Goal: Check status: Check status

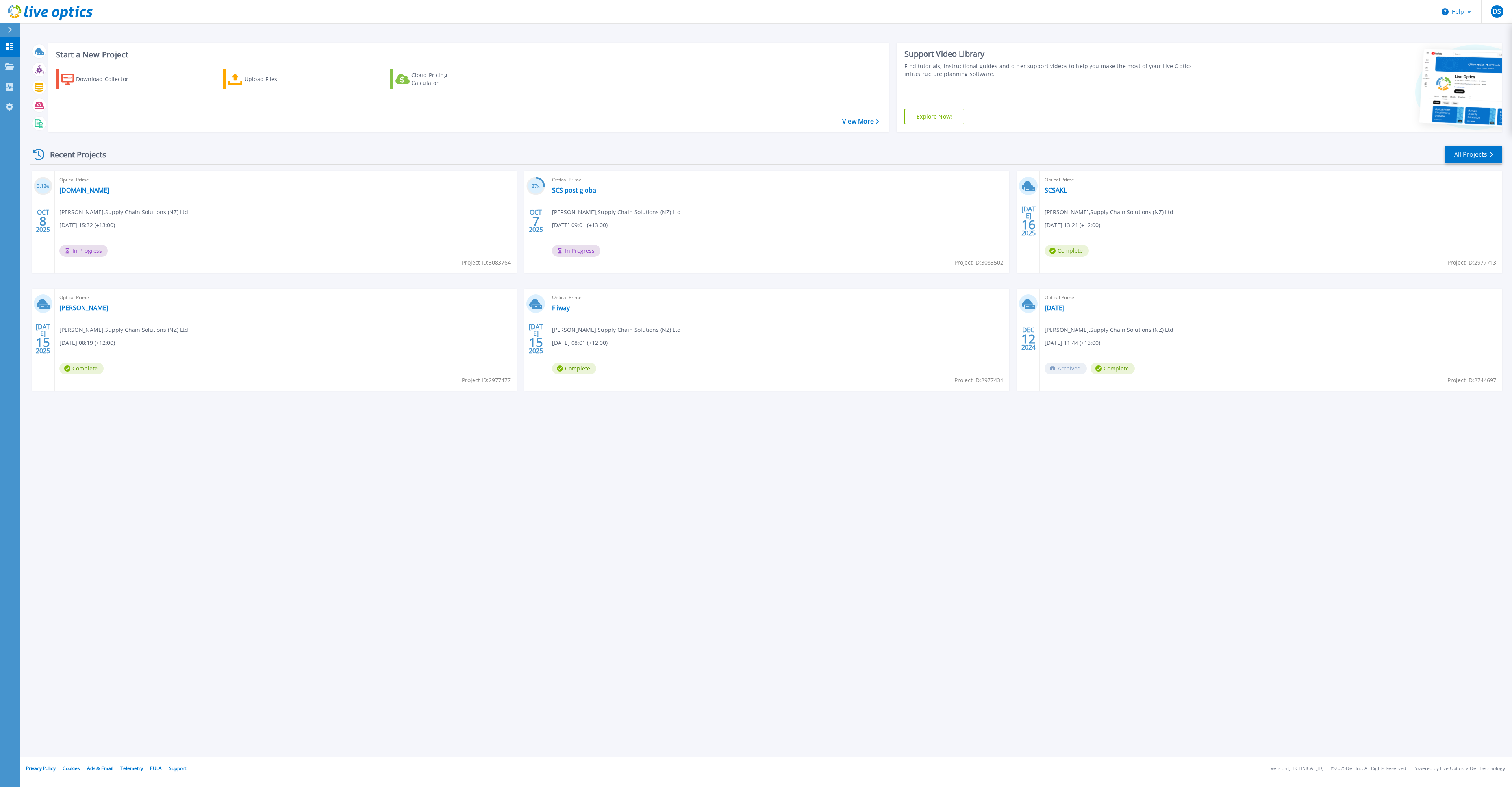
click at [538, 187] on span "%" at bounding box center [538, 186] width 3 height 4
click at [584, 193] on link "SCS post global" at bounding box center [574, 190] width 46 height 8
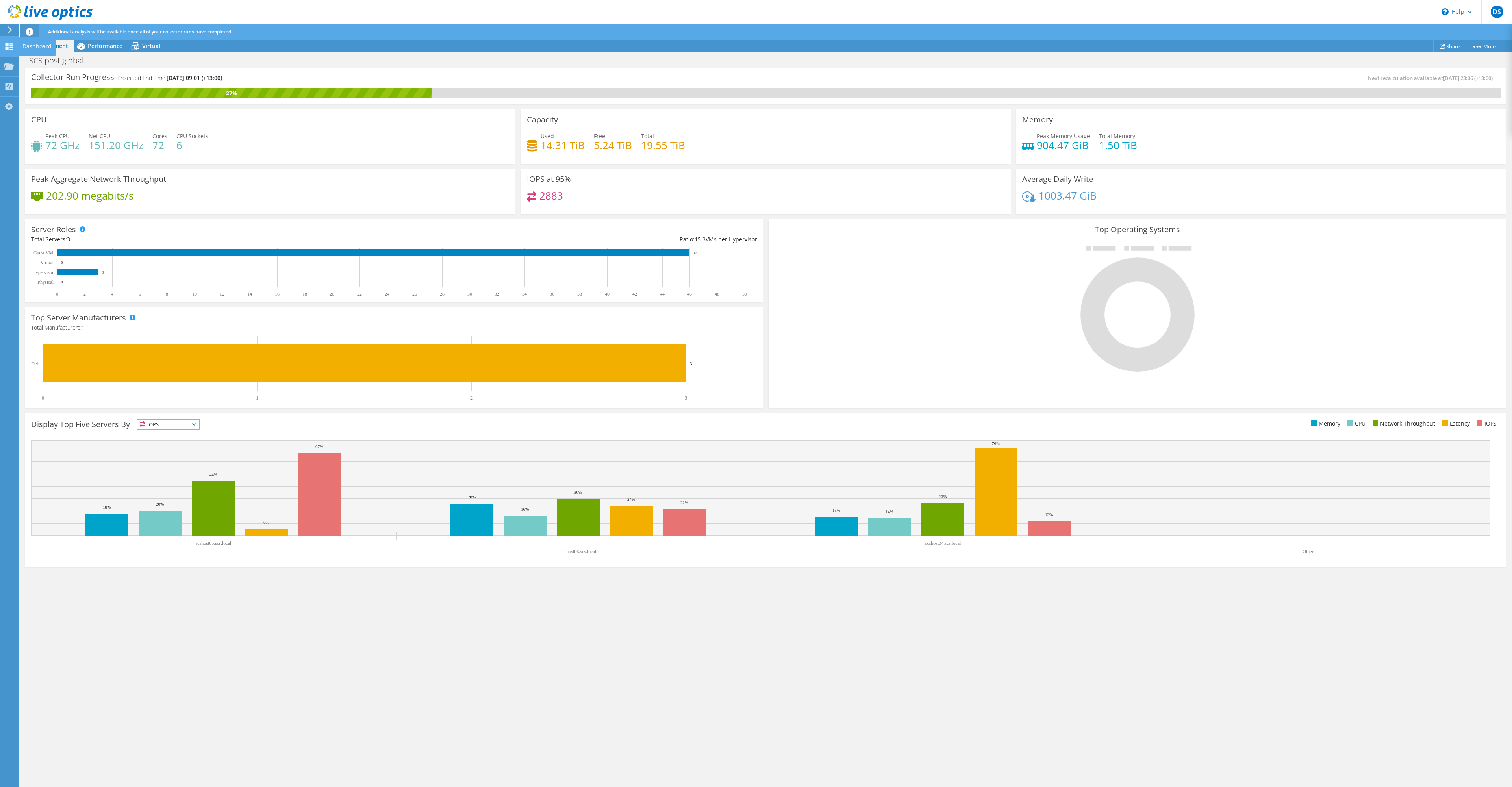
click at [27, 44] on div "Dashboard" at bounding box center [37, 46] width 37 height 20
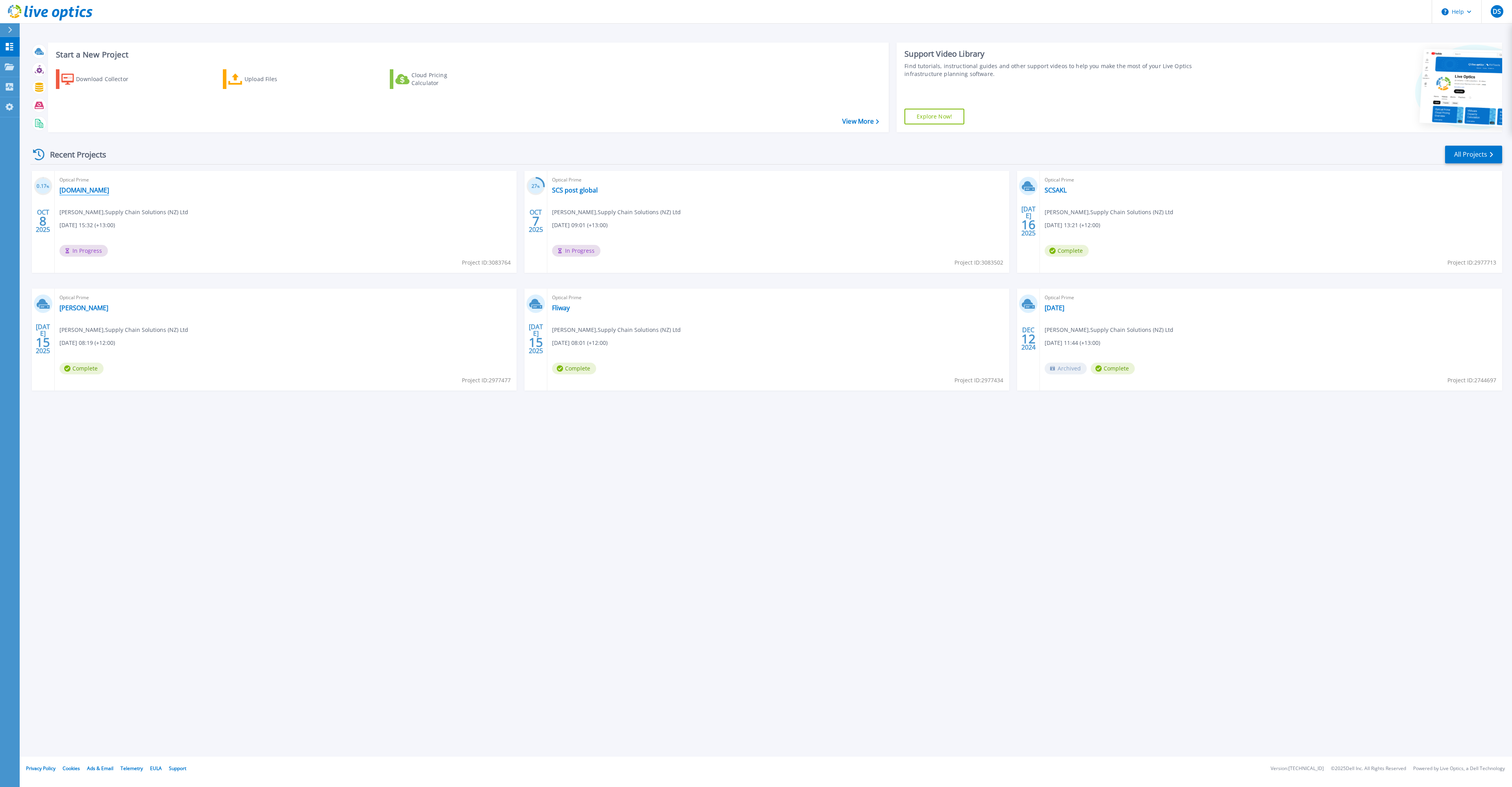
click at [102, 190] on link "[DOMAIN_NAME]" at bounding box center [85, 190] width 50 height 8
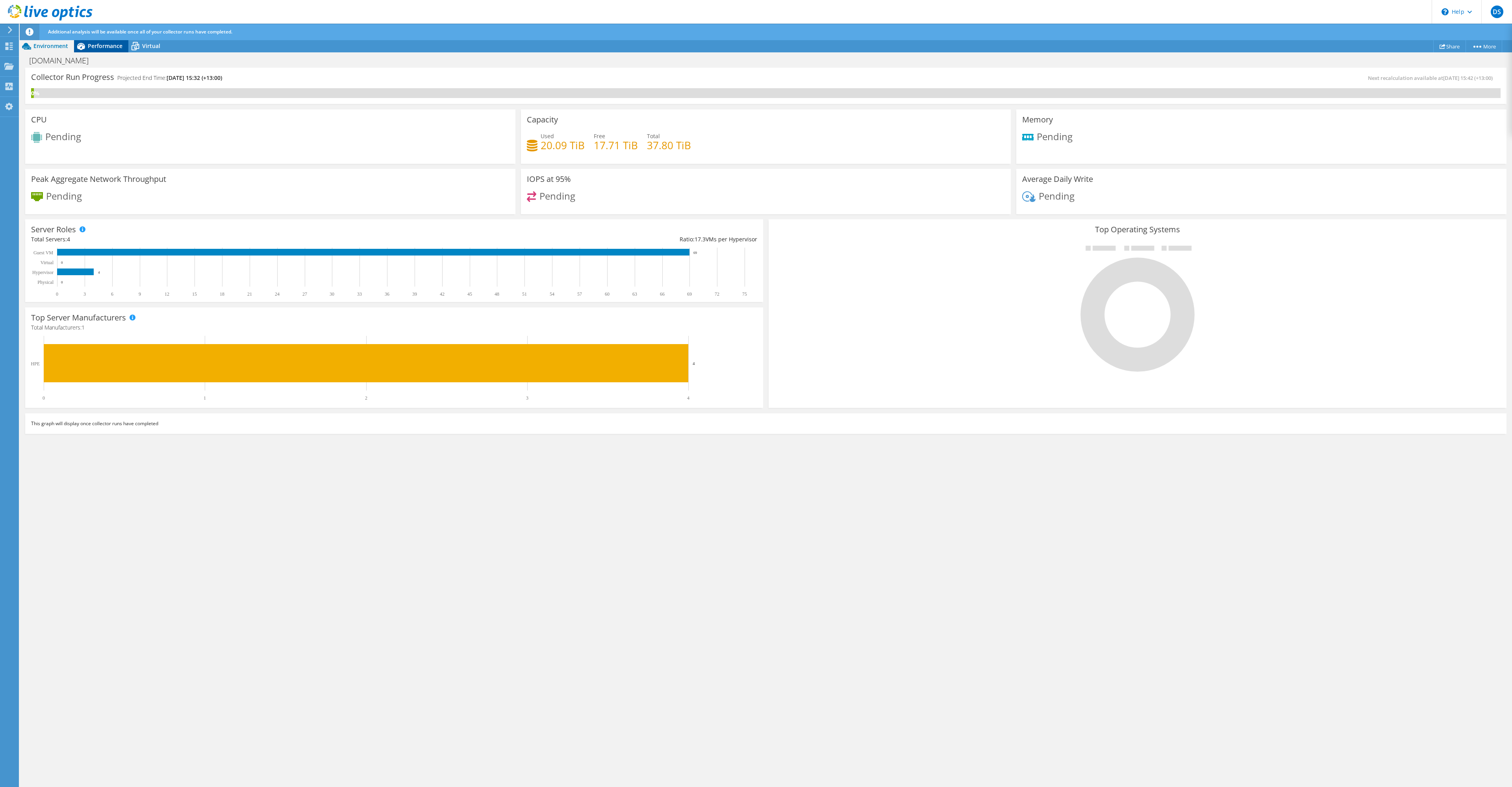
click at [95, 46] on span "Performance" at bounding box center [105, 46] width 35 height 8
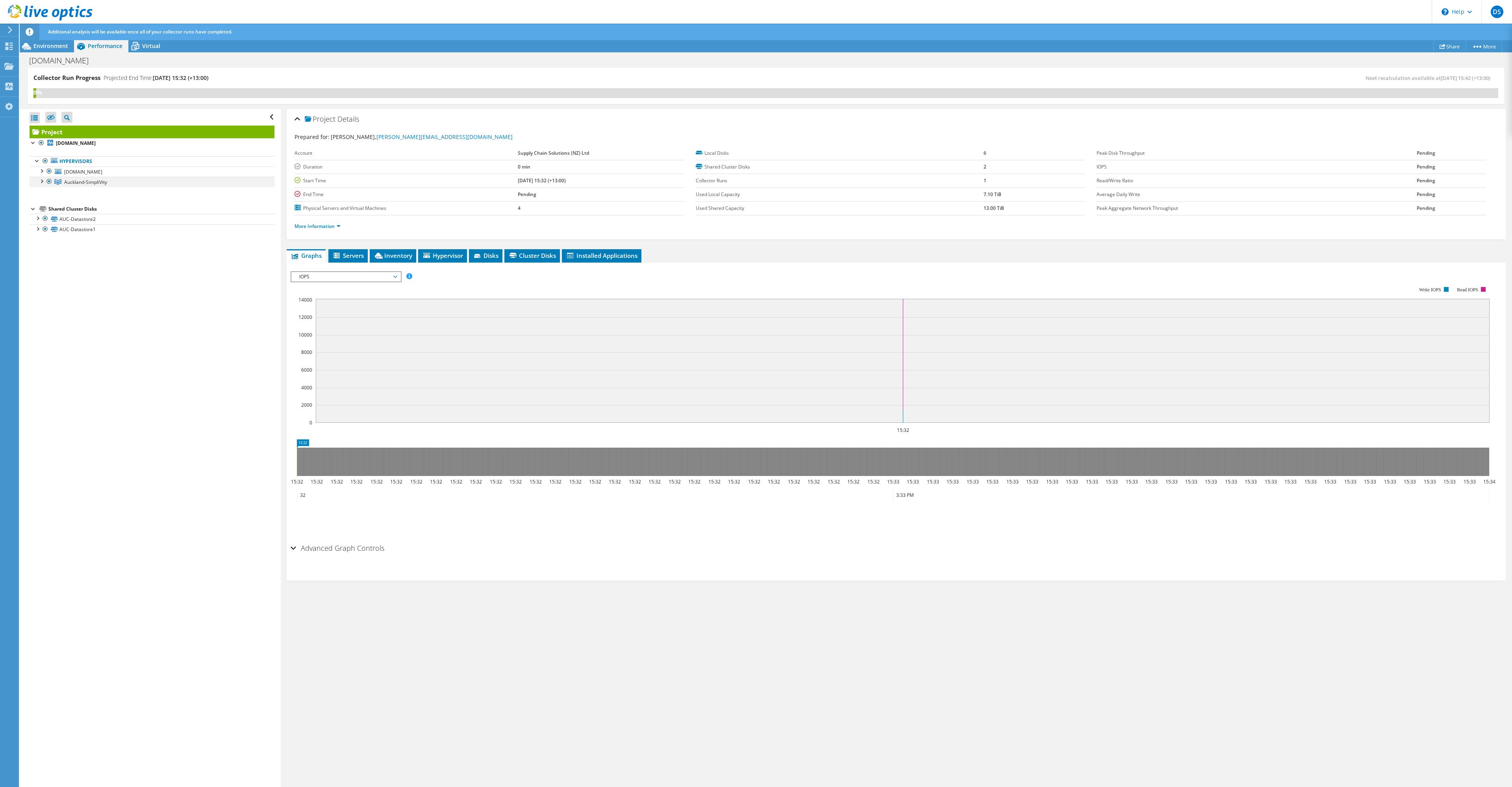
click at [41, 182] on div at bounding box center [41, 180] width 8 height 8
click at [43, 170] on div at bounding box center [41, 170] width 8 height 8
click at [47, 212] on div at bounding box center [45, 211] width 8 height 8
click at [47, 274] on div at bounding box center [45, 273] width 8 height 8
click at [47, 264] on div at bounding box center [45, 263] width 8 height 8
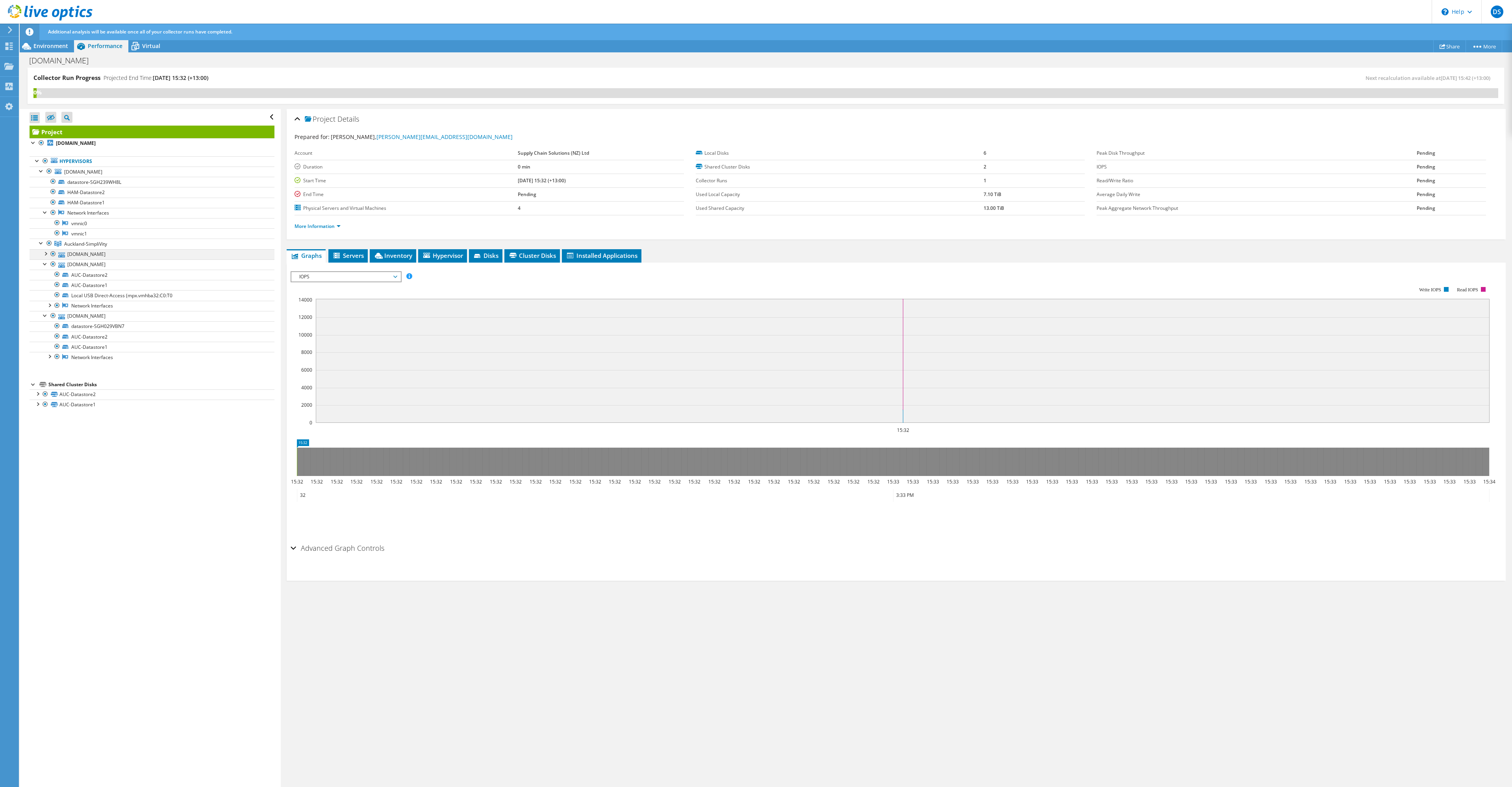
click at [46, 252] on div at bounding box center [45, 252] width 8 height 8
click at [50, 399] on div at bounding box center [49, 397] width 8 height 8
click at [38, 475] on div at bounding box center [37, 475] width 8 height 8
click at [38, 520] on div at bounding box center [37, 516] width 8 height 8
click at [354, 254] on span "Servers" at bounding box center [348, 255] width 31 height 8
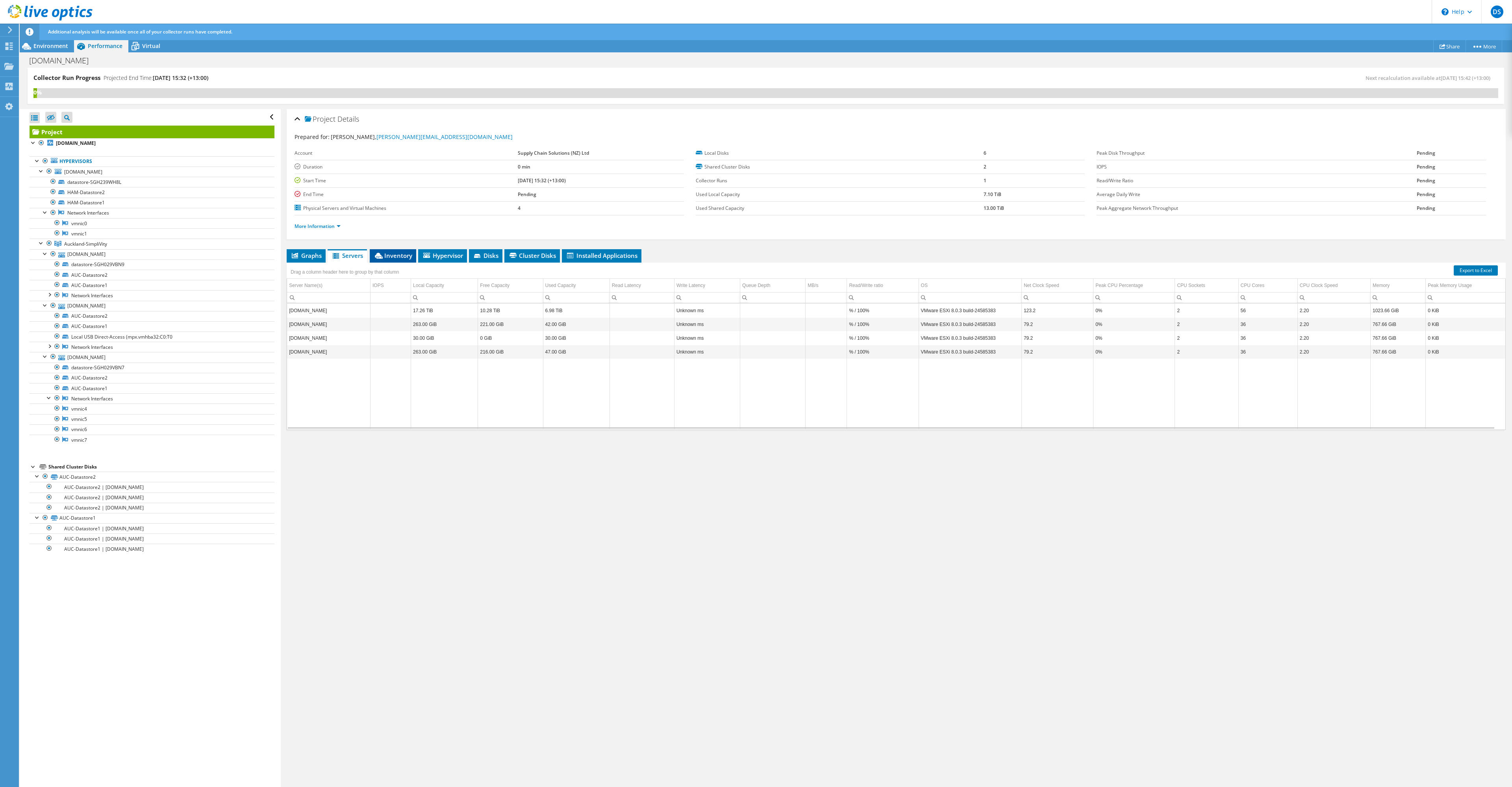
click at [399, 254] on span "Inventory" at bounding box center [393, 255] width 38 height 8
